Goal: Task Accomplishment & Management: Use online tool/utility

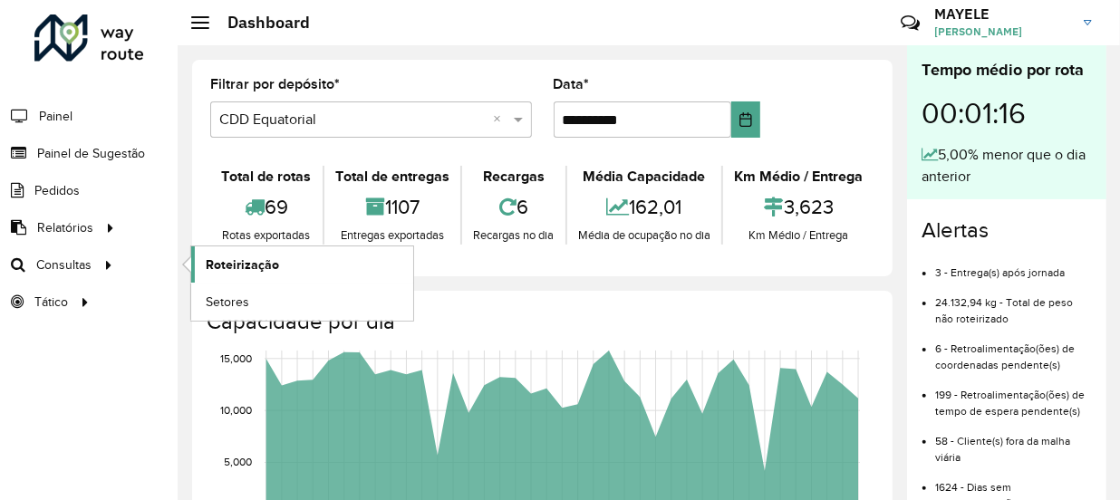
click at [260, 270] on span "Roteirização" at bounding box center [242, 264] width 73 height 19
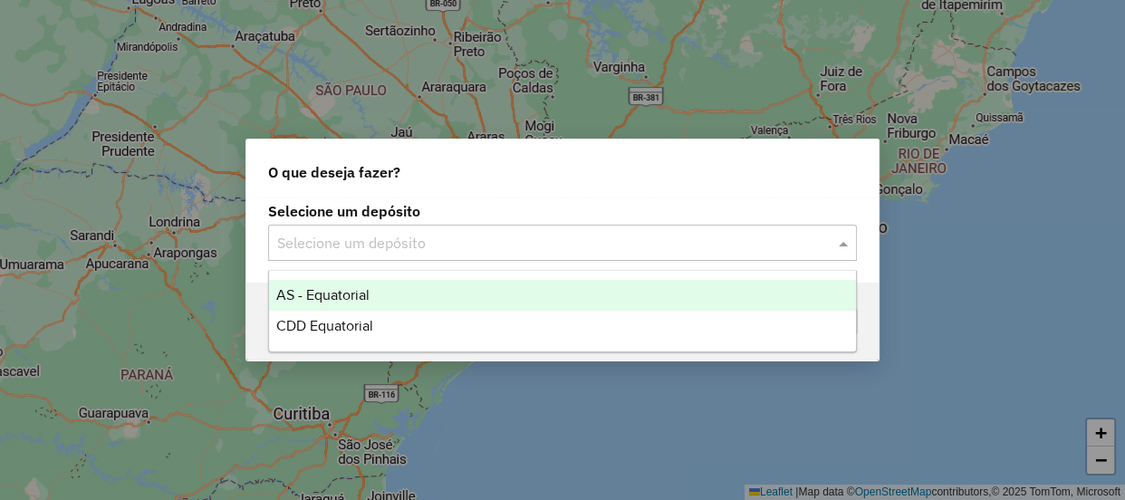
click at [671, 256] on div "Selecione um depósito" at bounding box center [562, 243] width 589 height 36
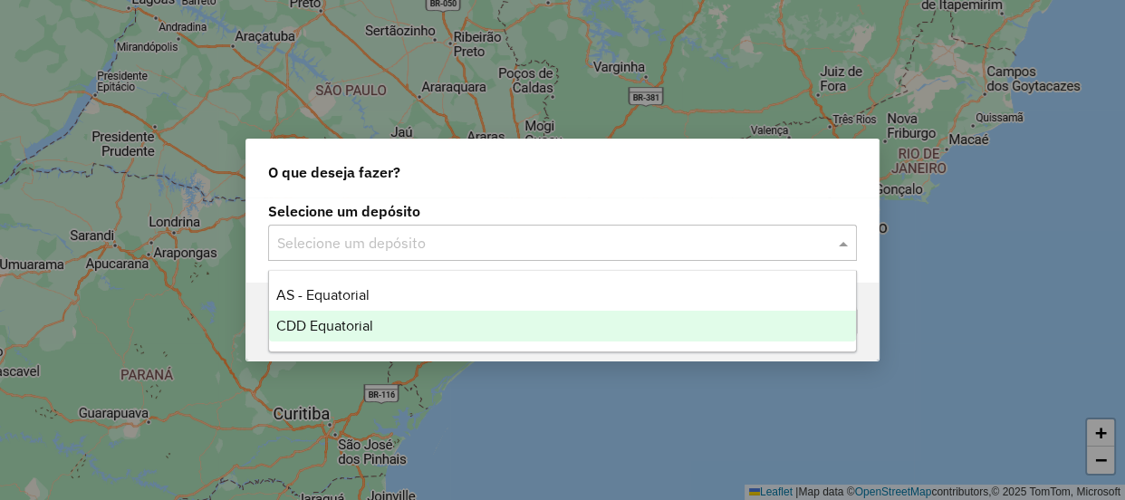
click at [307, 328] on span "CDD Equatorial" at bounding box center [324, 325] width 97 height 15
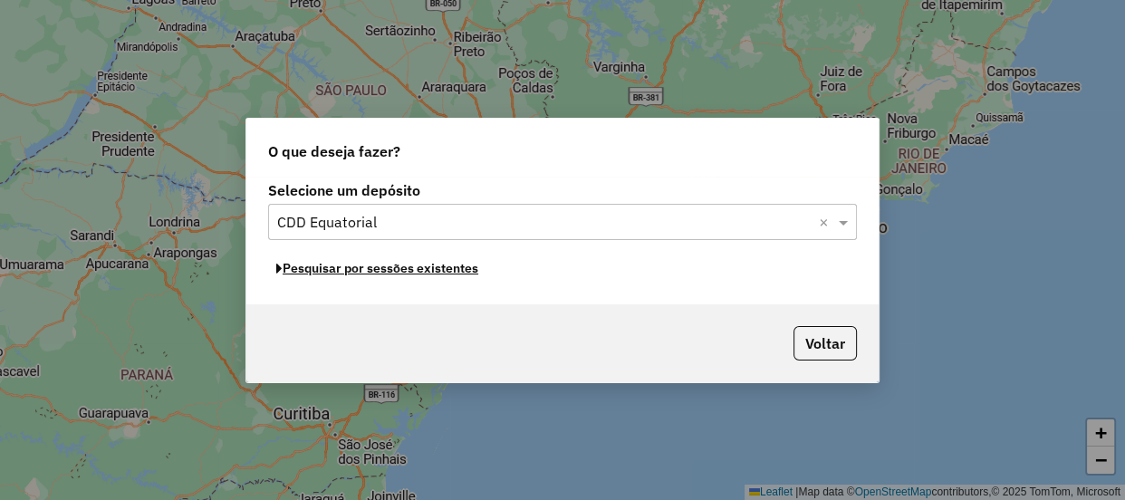
click at [418, 270] on button "Pesquisar por sessões existentes" at bounding box center [377, 269] width 218 height 28
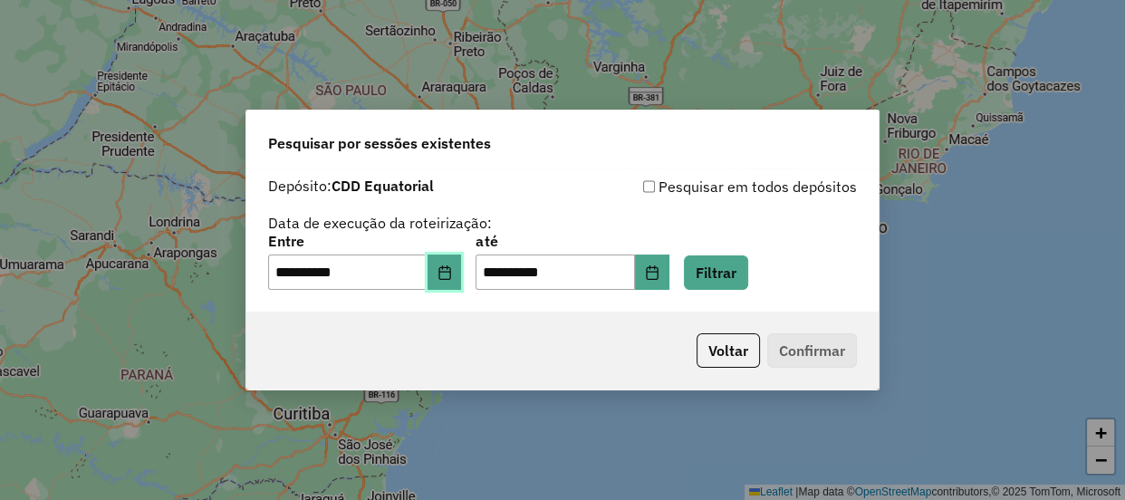
click at [450, 279] on icon "Choose Date" at bounding box center [444, 272] width 12 height 14
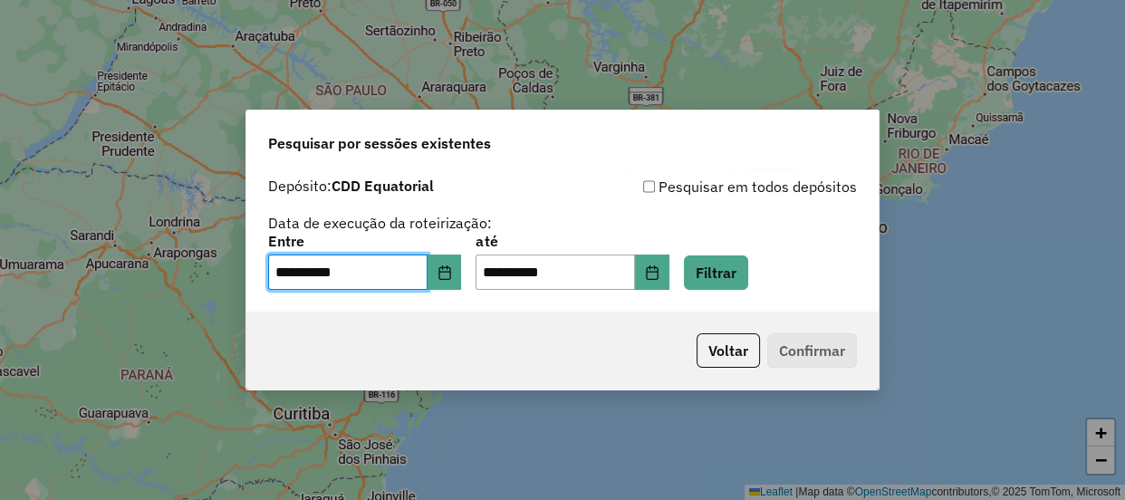
click at [812, 236] on div "**********" at bounding box center [562, 263] width 589 height 56
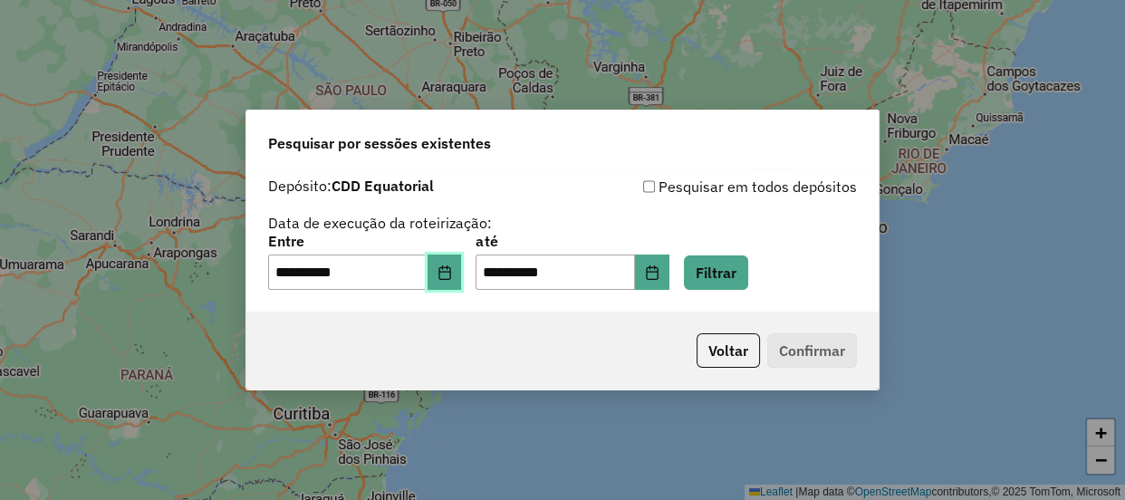
click at [452, 266] on icon "Choose Date" at bounding box center [445, 272] width 14 height 14
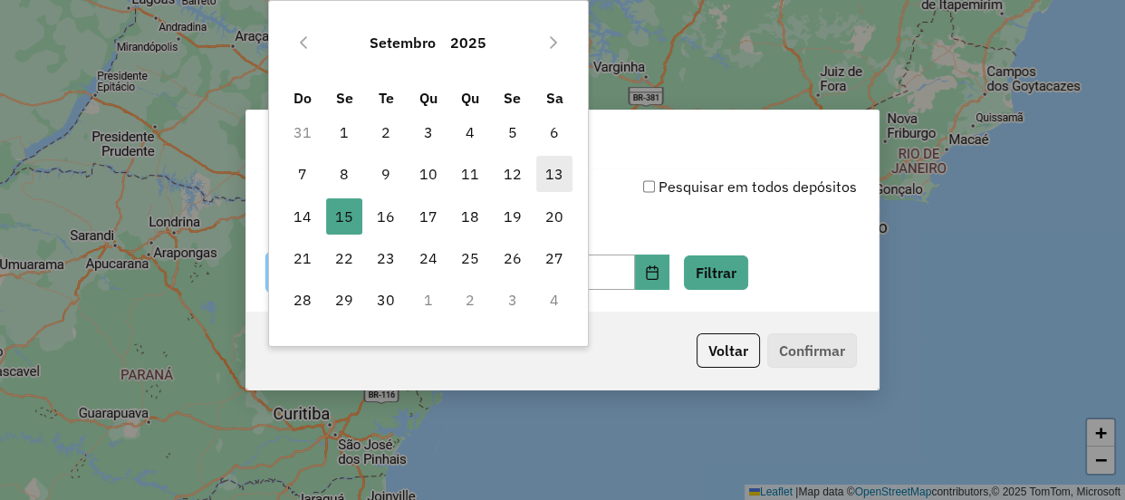
click at [546, 182] on span "13" at bounding box center [554, 174] width 36 height 36
type input "**********"
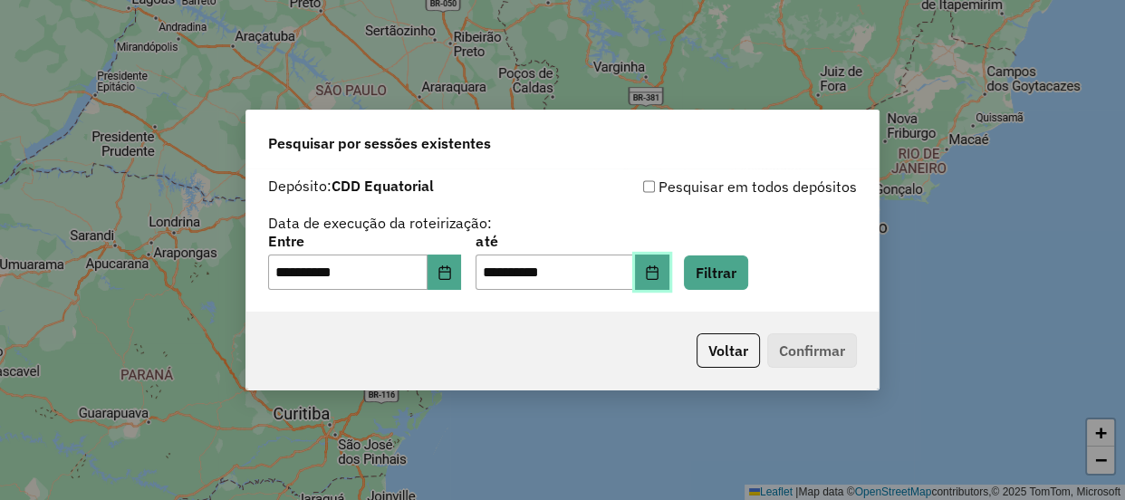
click at [658, 267] on icon "Choose Date" at bounding box center [652, 272] width 12 height 14
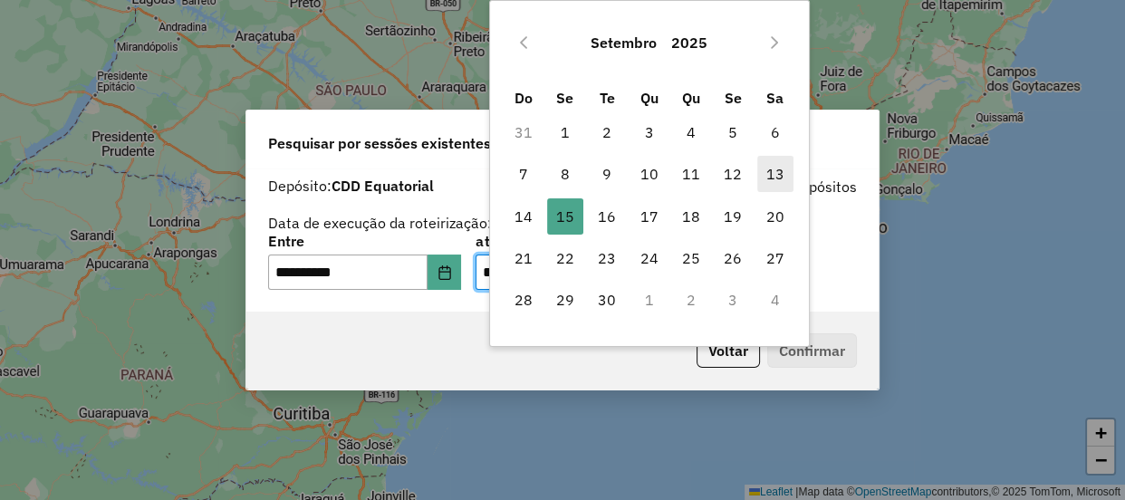
click at [769, 181] on span "13" at bounding box center [775, 174] width 36 height 36
type input "**********"
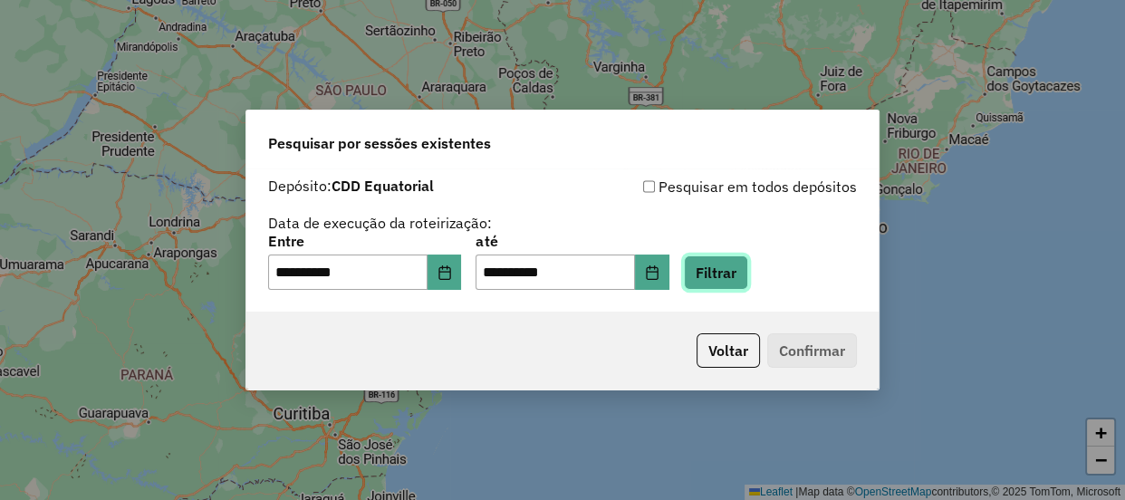
click at [736, 258] on button "Filtrar" at bounding box center [716, 272] width 64 height 34
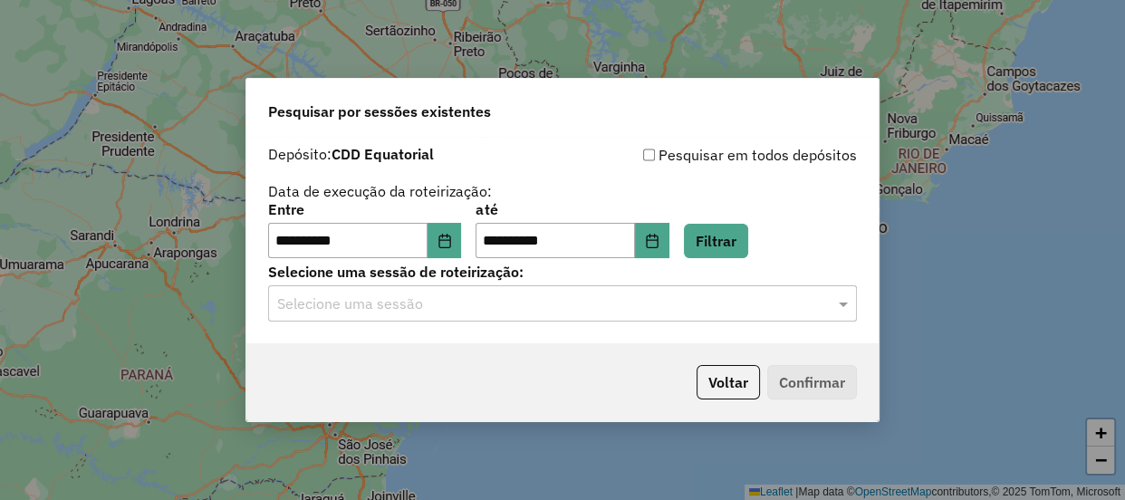
click at [577, 327] on div "**********" at bounding box center [562, 240] width 632 height 207
click at [573, 313] on input "text" at bounding box center [544, 304] width 534 height 22
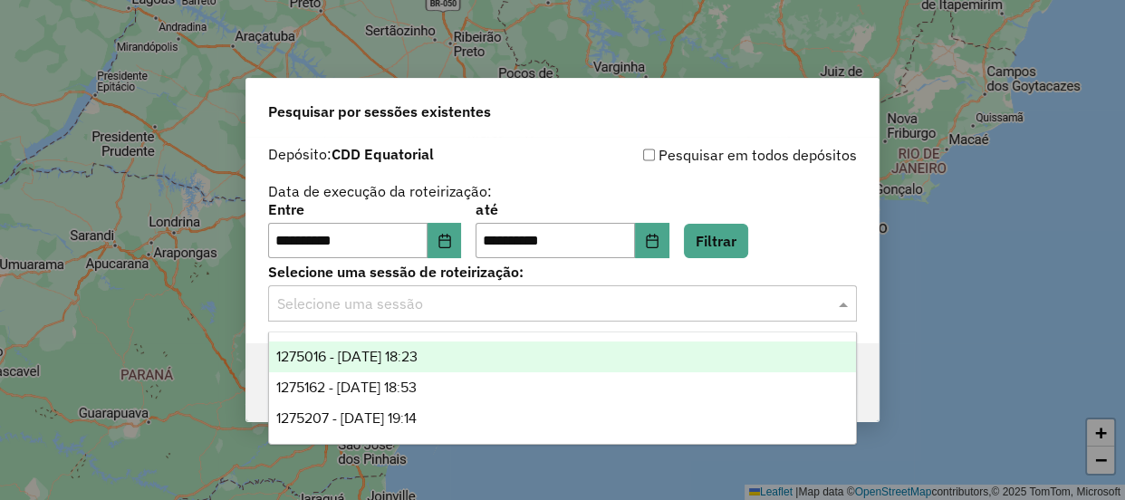
click at [476, 367] on div "1275016 - 13/09/2025 18:23" at bounding box center [562, 356] width 587 height 31
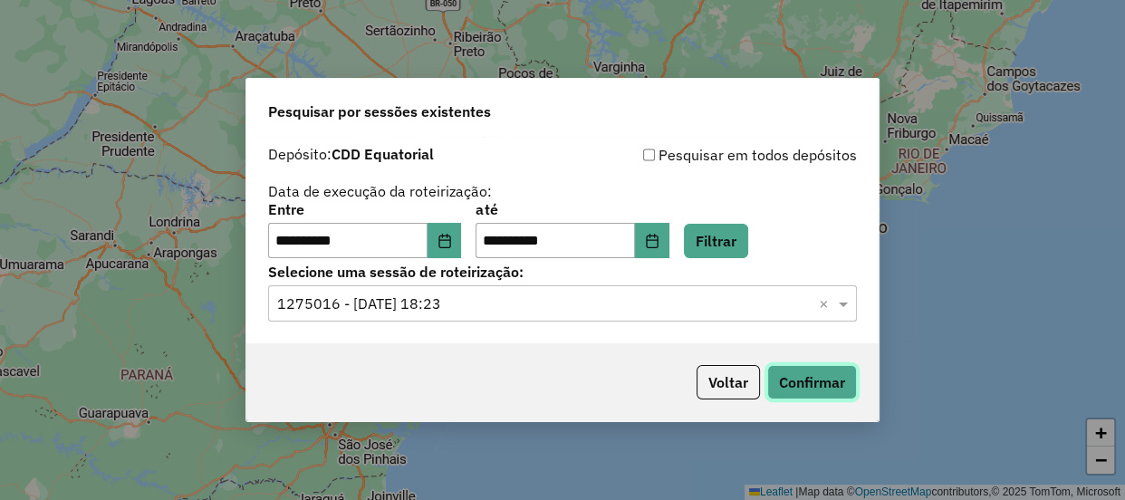
click at [794, 392] on button "Confirmar" at bounding box center [812, 382] width 90 height 34
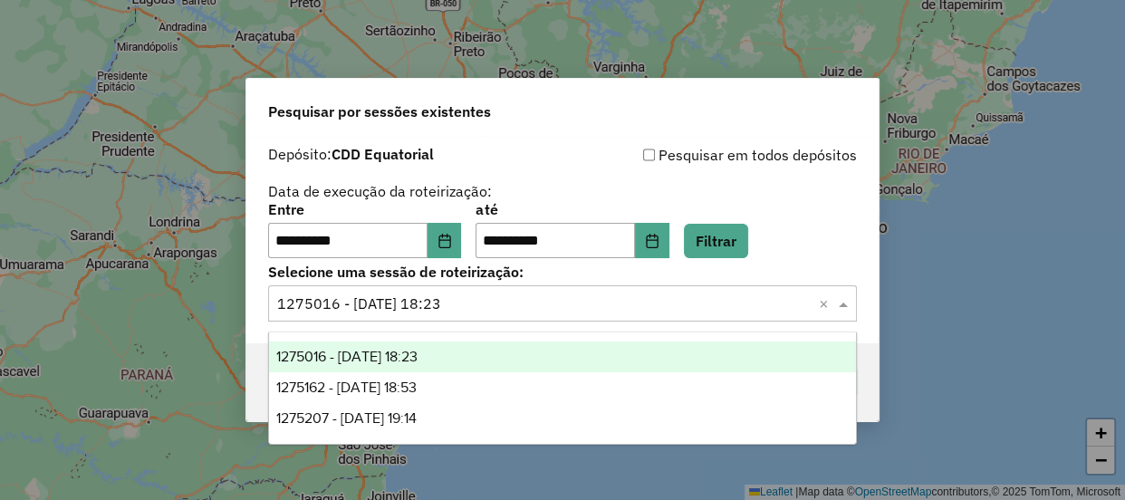
click at [582, 312] on input "text" at bounding box center [544, 304] width 534 height 22
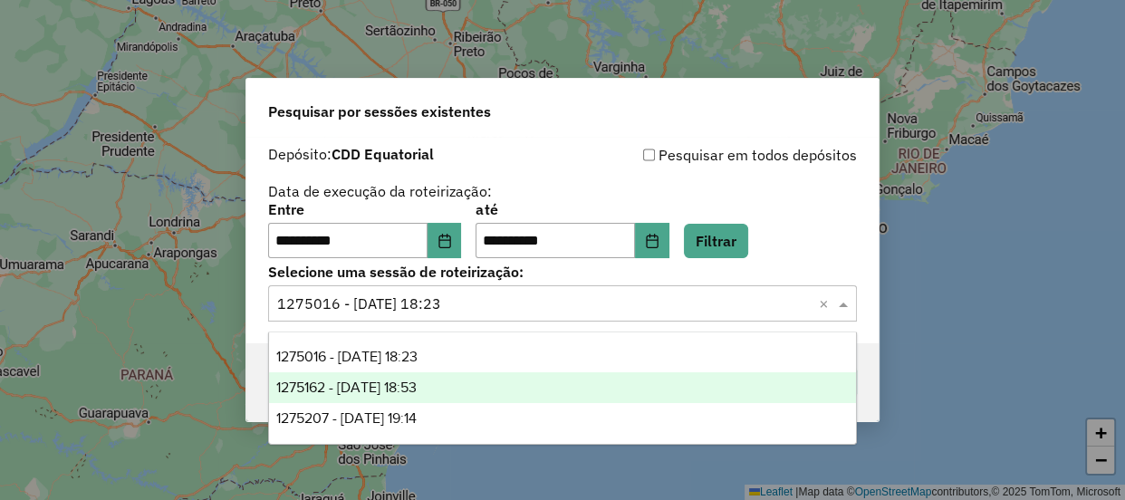
click at [346, 374] on div "1275162 - 13/09/2025 18:53" at bounding box center [562, 387] width 587 height 31
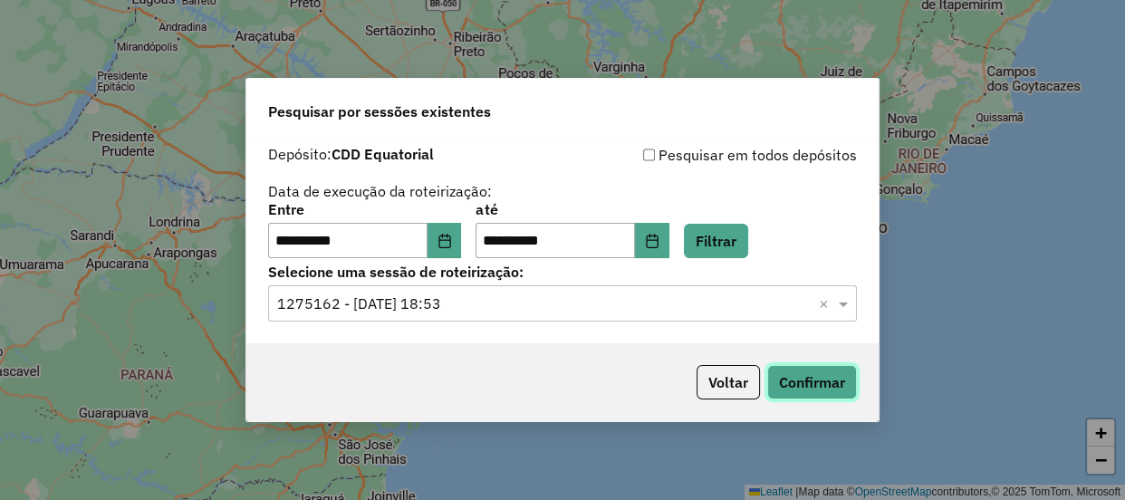
click at [823, 393] on button "Confirmar" at bounding box center [812, 382] width 90 height 34
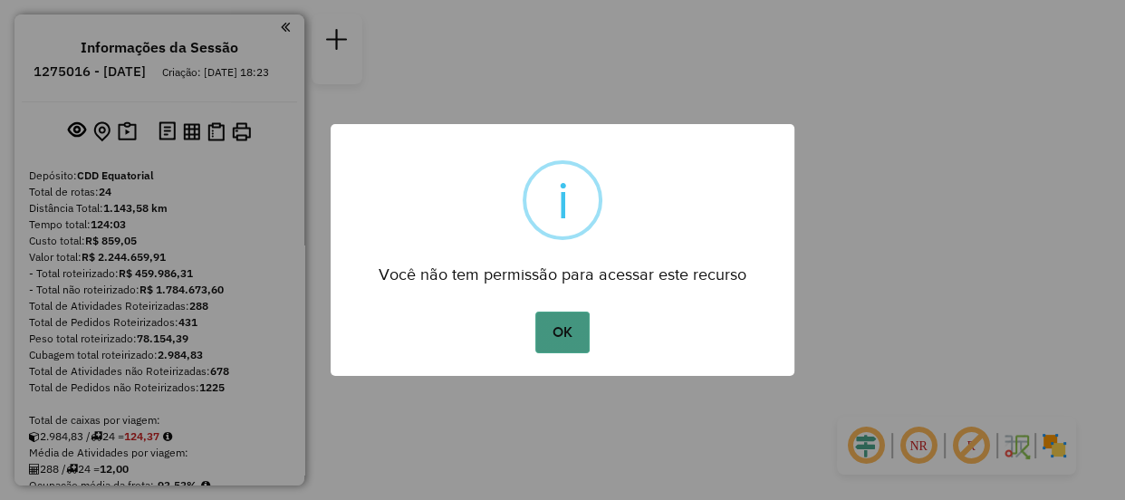
click at [572, 326] on button "OK" at bounding box center [561, 333] width 53 height 42
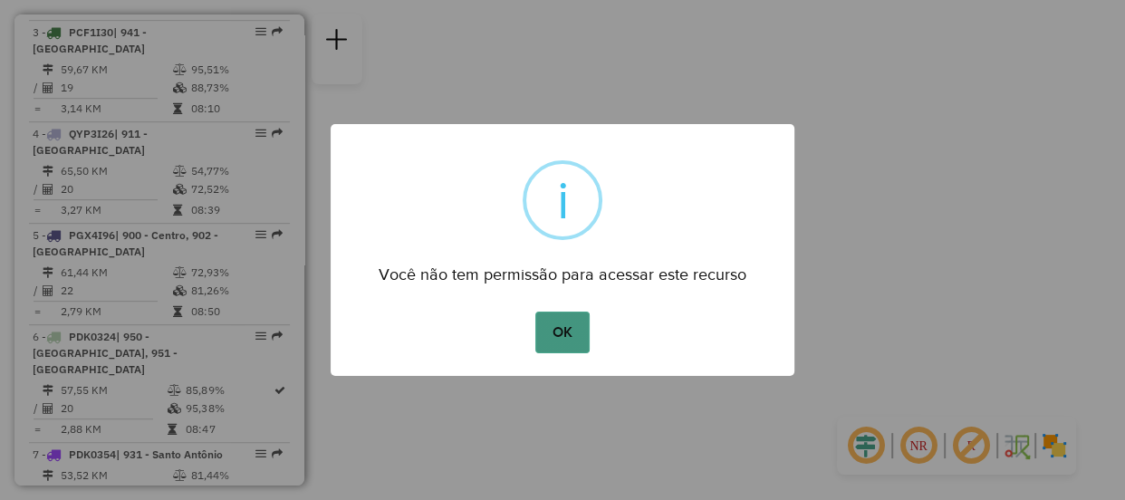
click at [559, 335] on button "OK" at bounding box center [561, 333] width 53 height 42
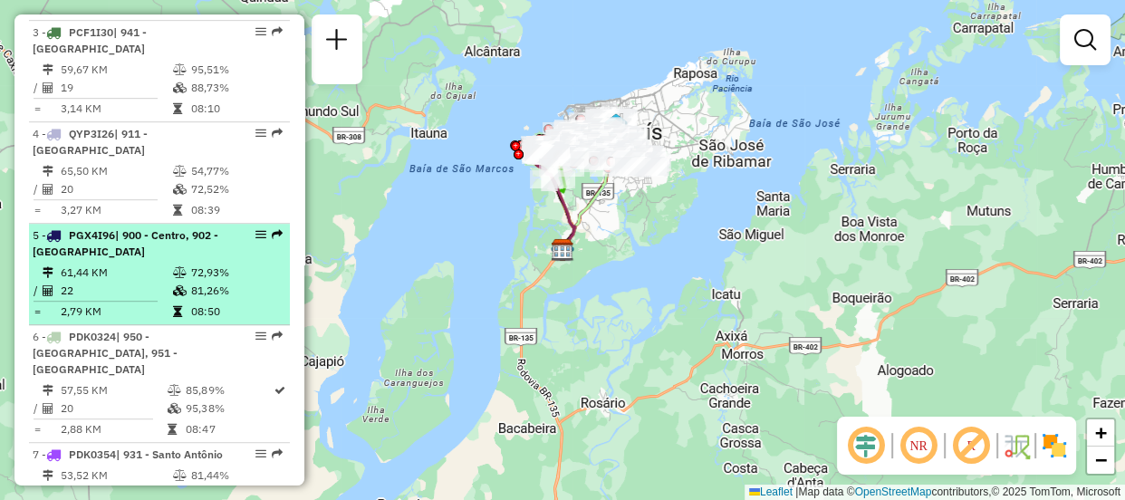
click at [210, 300] on td "81,26%" at bounding box center [235, 291] width 91 height 18
select select "**********"
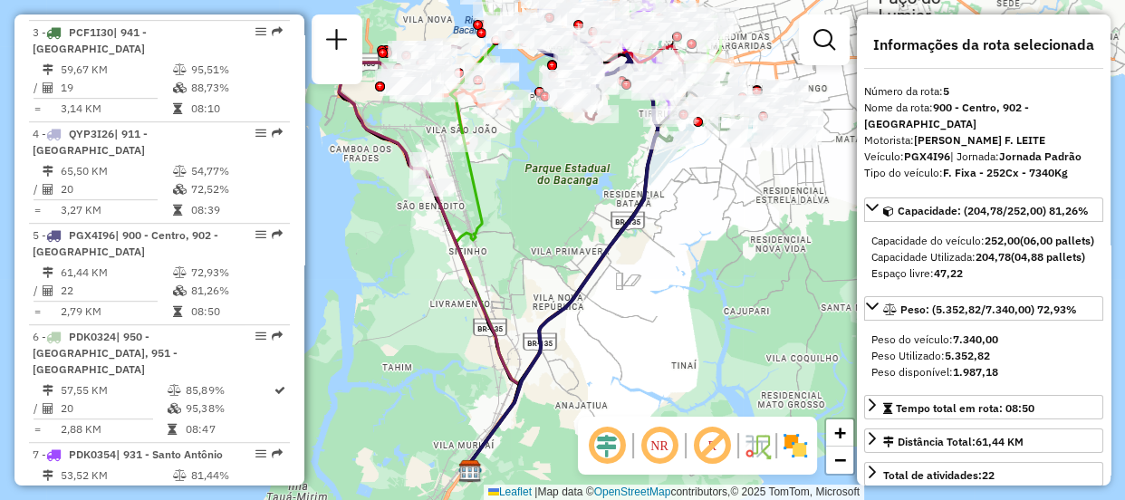
click at [609, 441] on em at bounding box center [606, 445] width 43 height 43
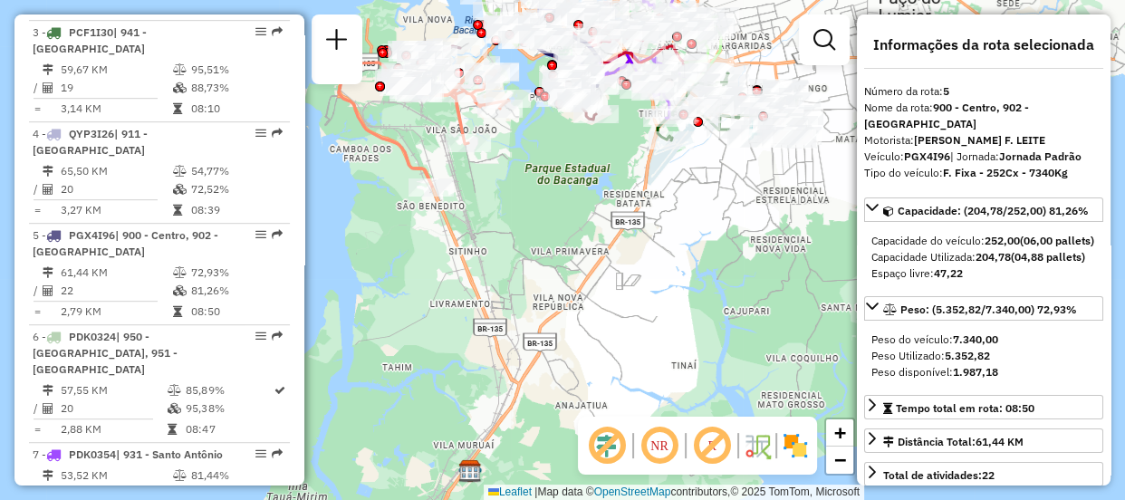
click at [647, 445] on em at bounding box center [659, 445] width 43 height 43
click at [796, 444] on img at bounding box center [795, 445] width 29 height 29
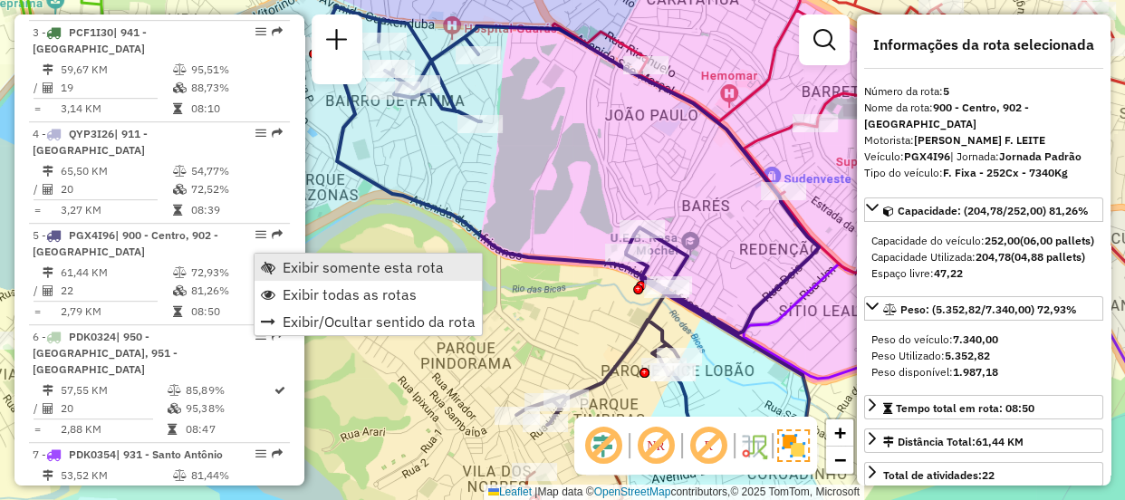
click at [293, 267] on span "Exibir somente esta rota" at bounding box center [363, 267] width 161 height 14
